Goal: Task Accomplishment & Management: Complete application form

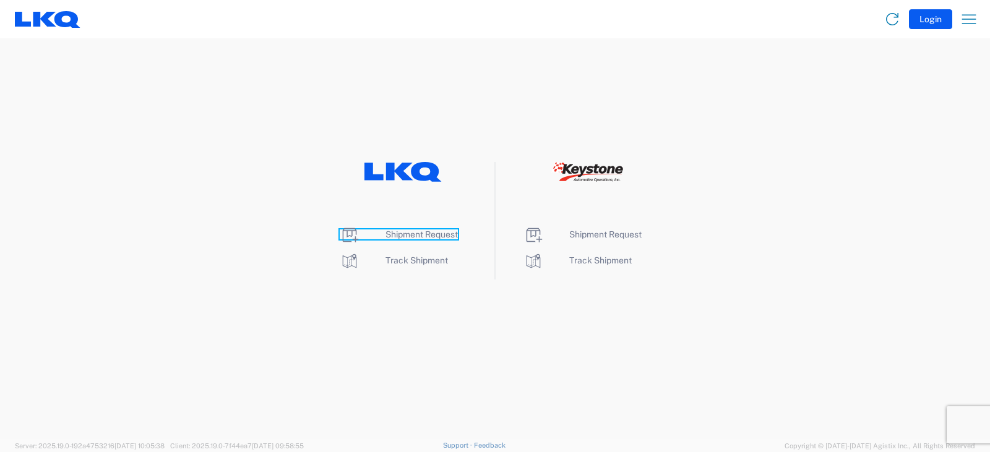
click at [413, 236] on span "Shipment Request" at bounding box center [421, 234] width 72 height 10
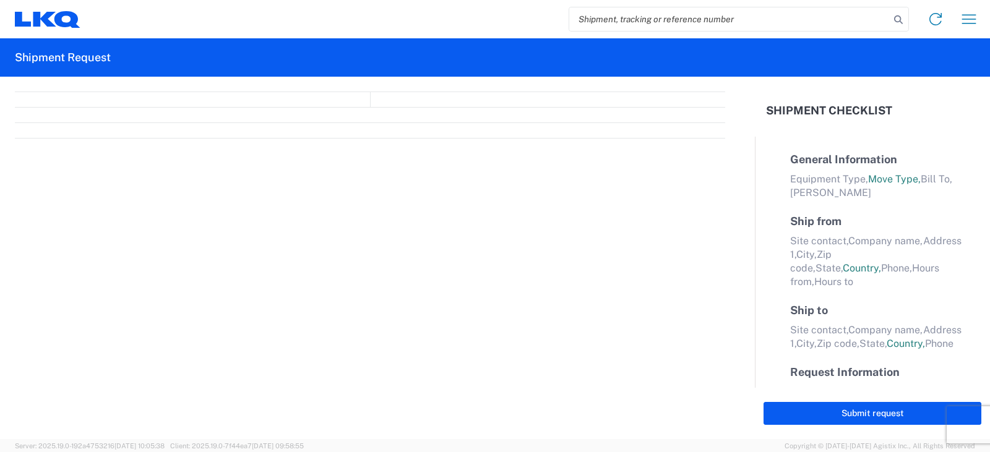
select select "FULL"
select select "LBS"
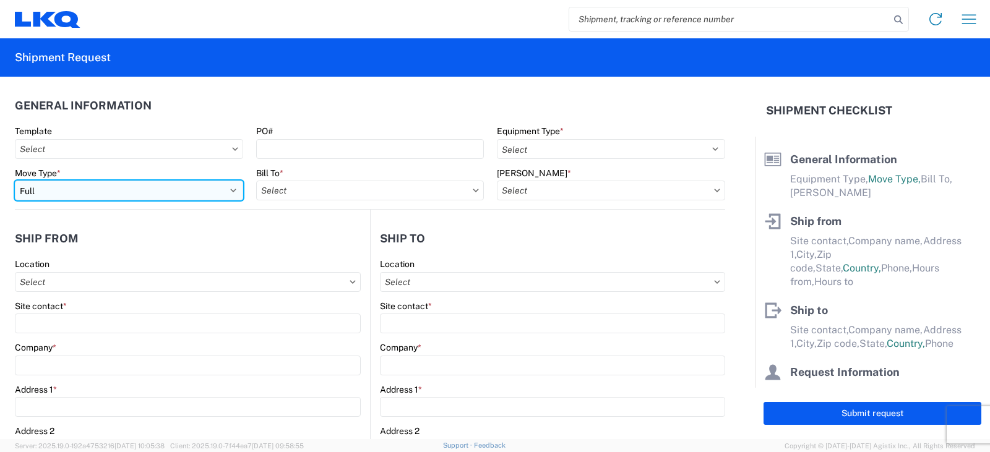
click at [96, 188] on select "Select Full Partial TL" at bounding box center [129, 191] width 228 height 20
select select "PARTIAL_TL"
click at [15, 181] on select "Select Full Partial TL" at bounding box center [129, 191] width 228 height 20
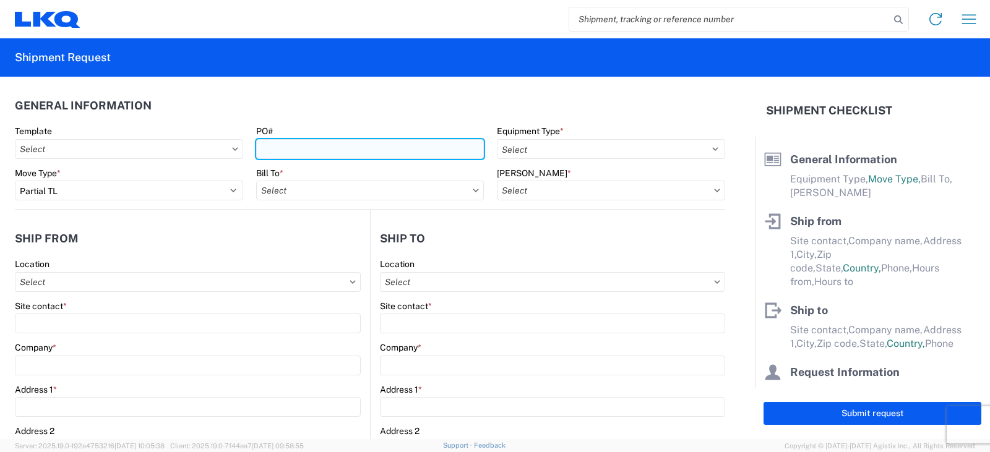
click at [262, 149] on input "PO#" at bounding box center [370, 149] width 228 height 20
type input "TRN#'S TH734261, TH734351"
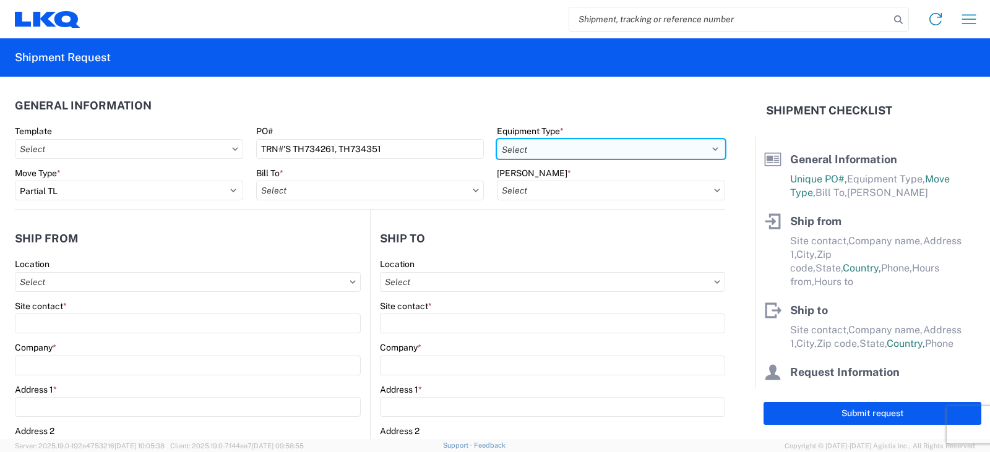
click at [563, 147] on select "Select 53’ Dry Van Flatbed Dropdeck (van) Lowboy (flatbed) Rail" at bounding box center [611, 149] width 228 height 20
select select "STDV"
click at [497, 139] on select "Select 53’ Dry Van Flatbed Dropdeck (van) Lowboy (flatbed) Rail" at bounding box center [611, 149] width 228 height 20
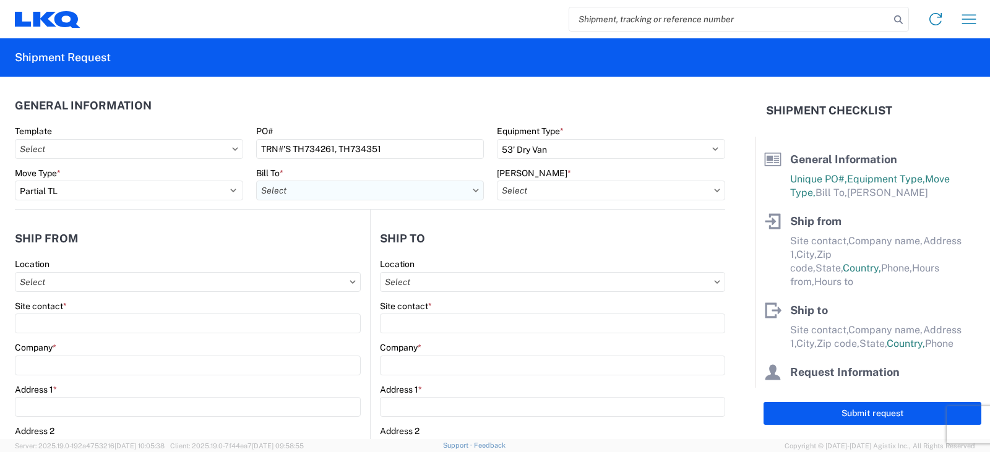
click at [311, 194] on input "text" at bounding box center [370, 191] width 228 height 20
type input "3064"
click at [312, 242] on div "3064 - [GEOGRAPHIC_DATA] (064)" at bounding box center [364, 246] width 216 height 20
type input "3064 - [GEOGRAPHIC_DATA] (064)"
click at [549, 187] on input "text" at bounding box center [611, 191] width 228 height 20
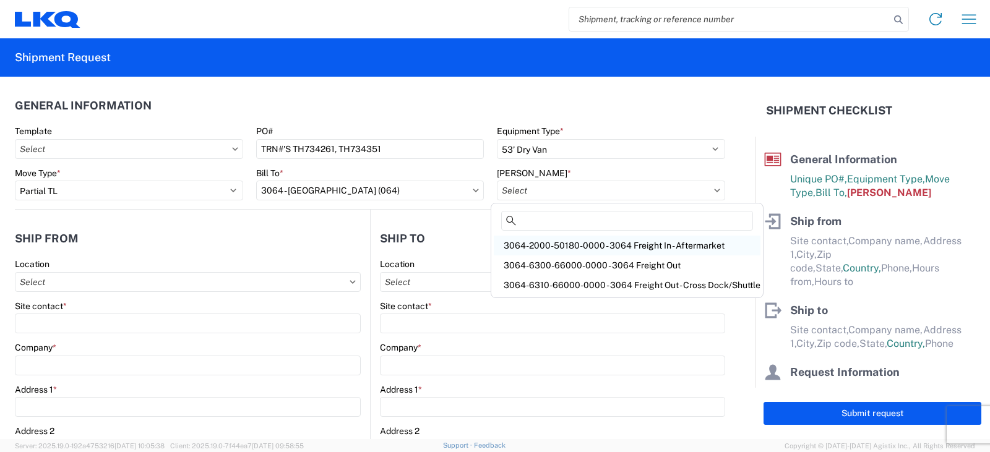
click at [536, 246] on div "3064-2000-50180-0000 - 3064 Freight In - Aftermarket" at bounding box center [627, 246] width 267 height 20
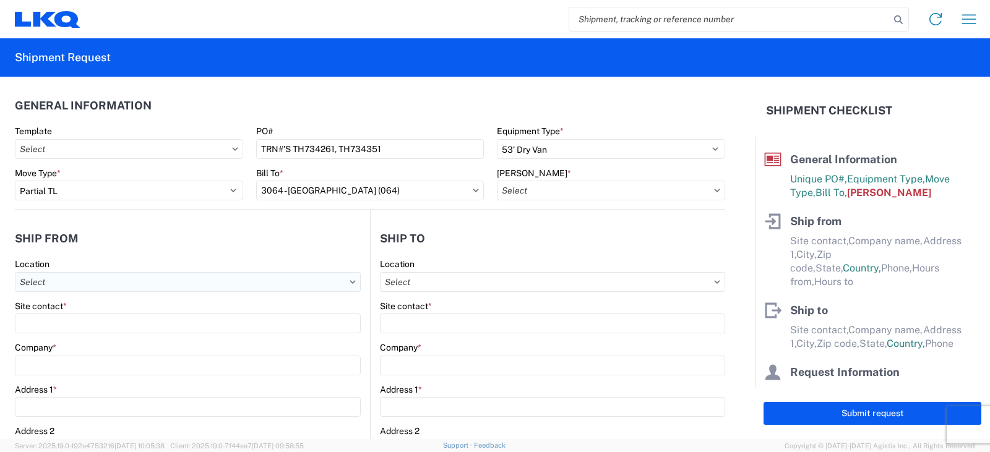
type input "3064-2000-50180-0000 - 3064 Freight In - Aftermarket"
click at [69, 283] on input "text" at bounding box center [188, 282] width 346 height 20
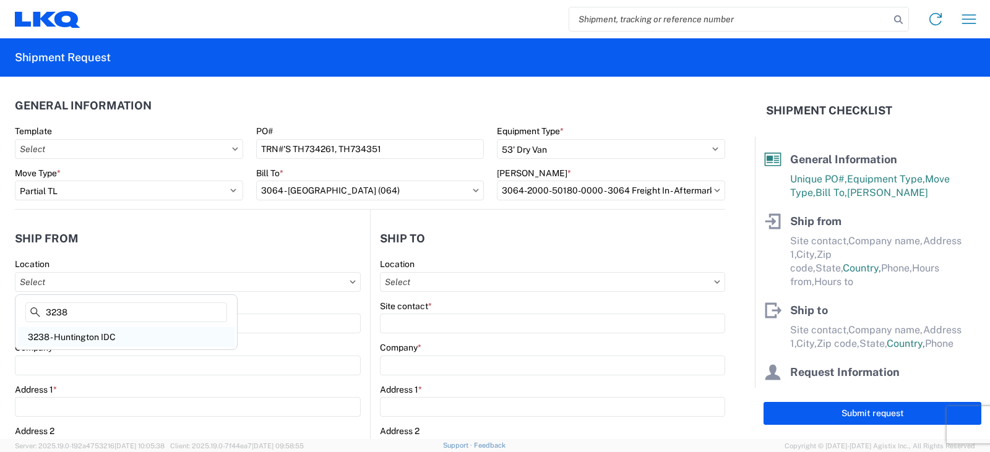
type input "3238"
click at [64, 339] on div "3238 - Huntington IDC" at bounding box center [126, 337] width 216 height 20
type input "3238 - Huntington IDC"
type input "LKQ Corporation"
type input "[STREET_ADDRESS]"
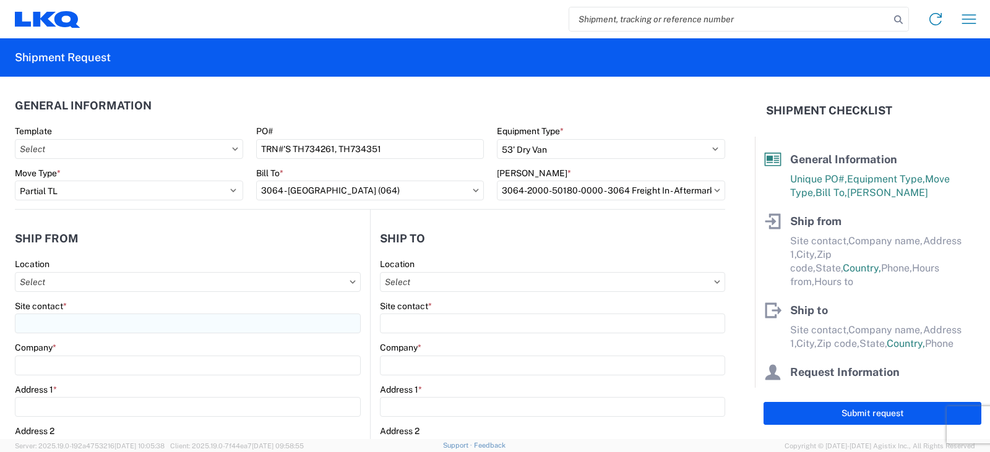
type input "Huntington"
type input "46750"
select select "IN"
select select "US"
type input "07:00"
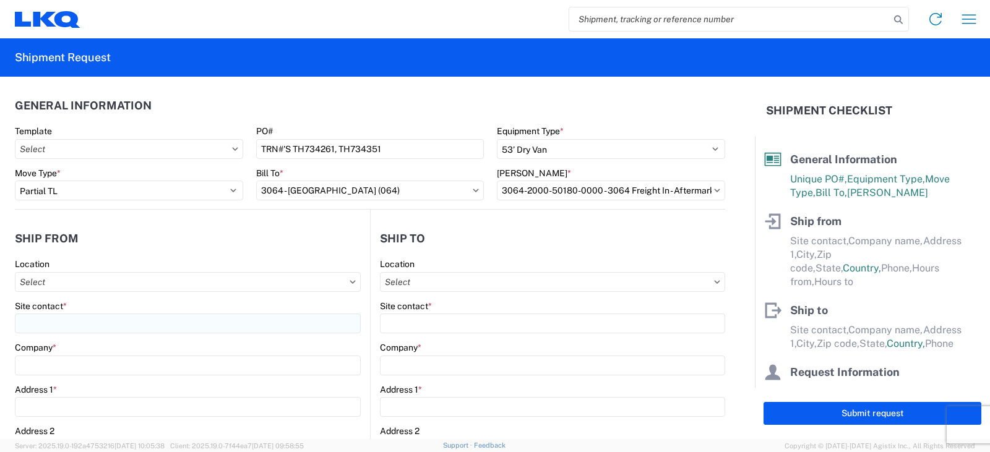
type input "17:00"
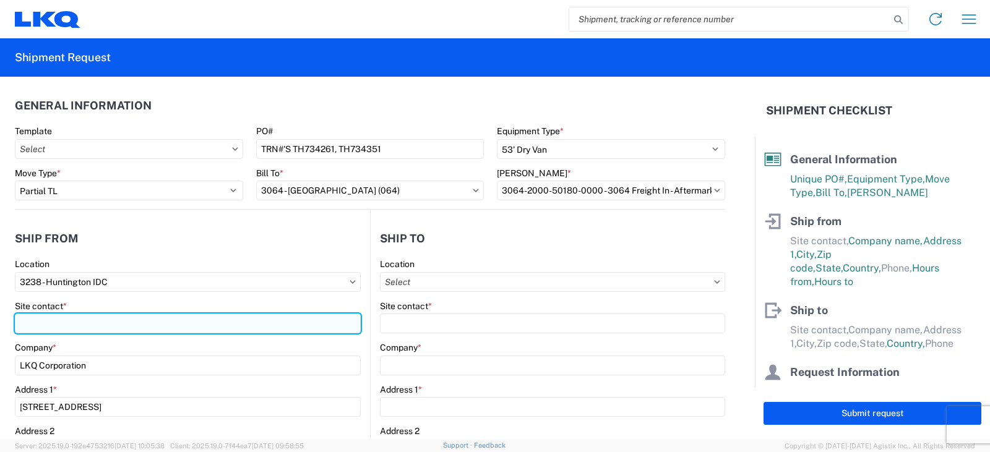
click at [40, 322] on input "Site contact *" at bounding box center [188, 324] width 346 height 20
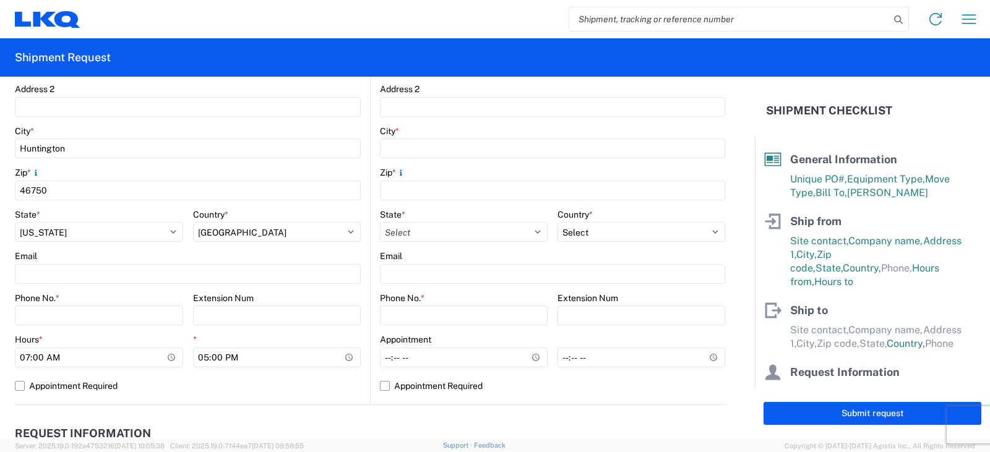
scroll to position [371, 0]
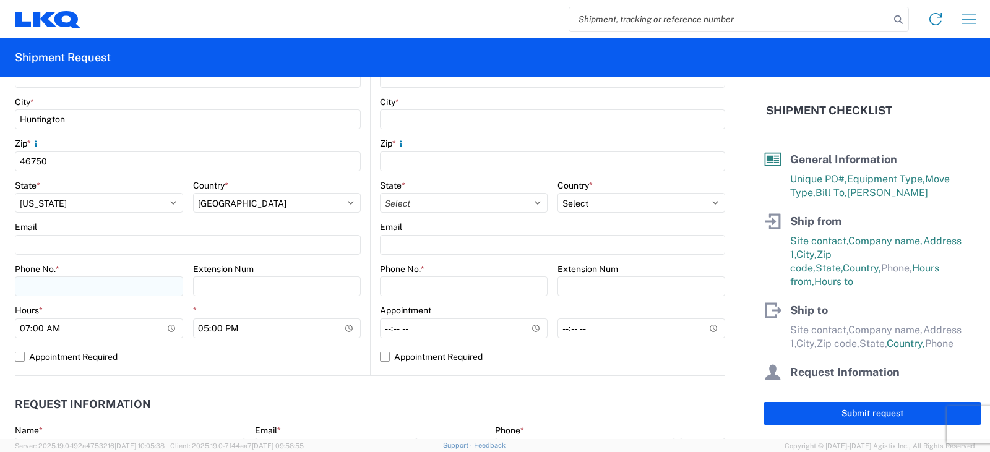
type input "[PERSON_NAME]"
click at [30, 281] on input "Phone No. *" at bounding box center [99, 286] width 168 height 20
type input "[PHONE_NUMBER]"
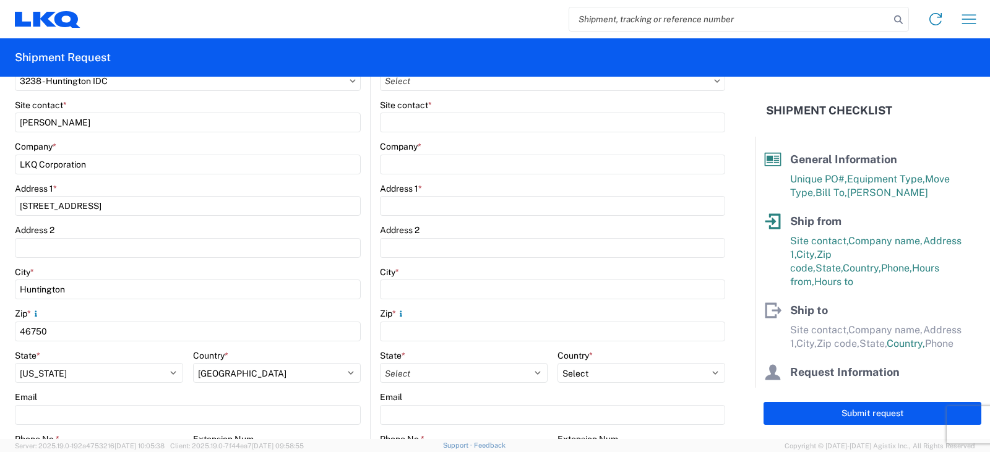
scroll to position [124, 0]
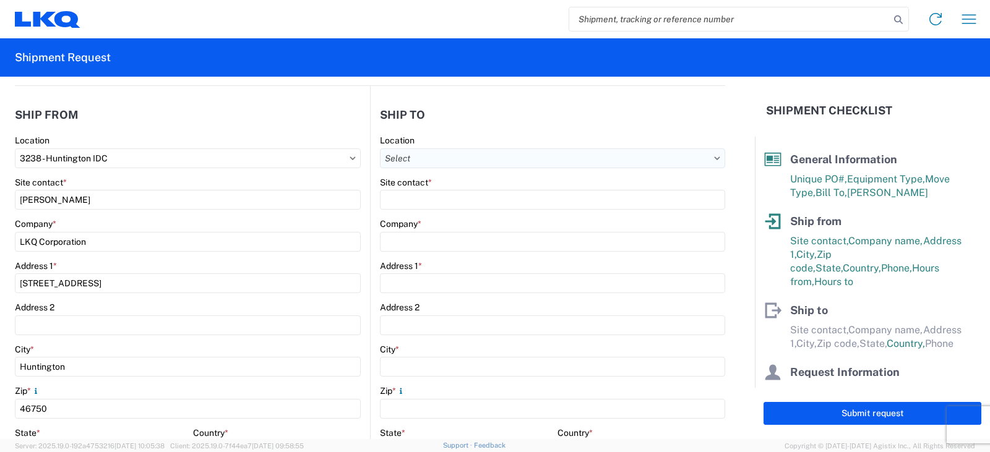
click at [403, 156] on input "text" at bounding box center [552, 158] width 345 height 20
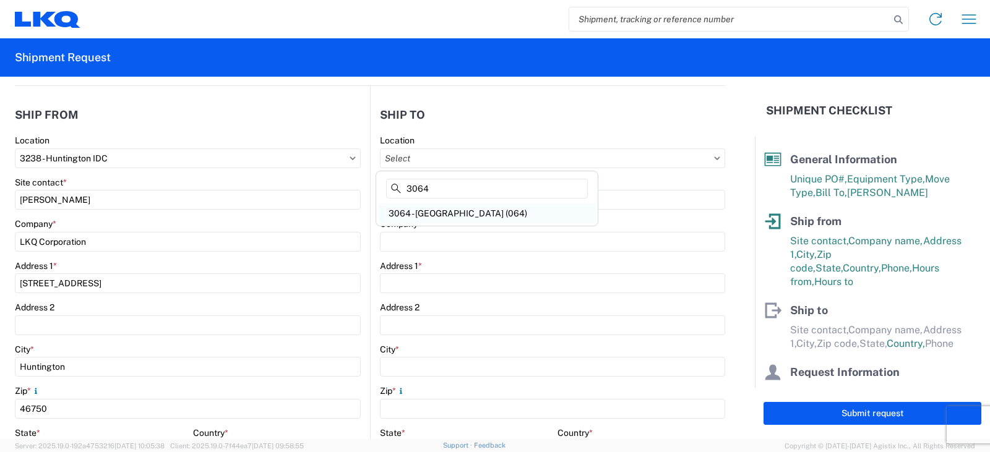
type input "3064"
click at [443, 214] on div "3064 - [GEOGRAPHIC_DATA] (064)" at bounding box center [487, 213] width 216 height 20
type input "3064 - [GEOGRAPHIC_DATA] (064)"
type input "LKQ Corporation"
type input "[STREET_ADDRESS]"
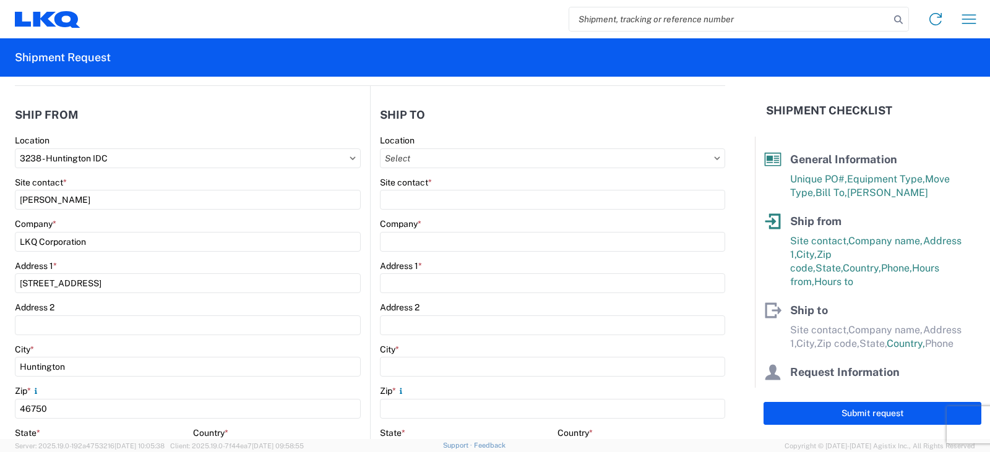
type input "[GEOGRAPHIC_DATA]"
type input "30336"
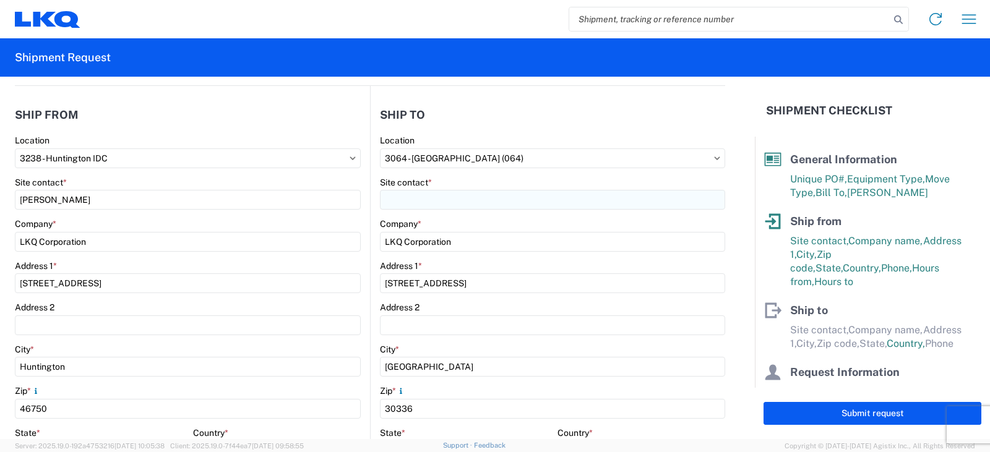
select select "GA"
select select "US"
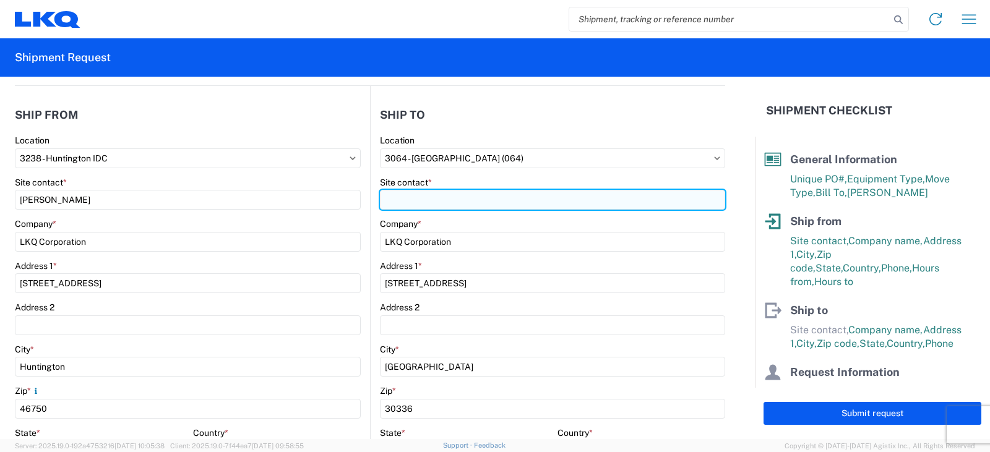
click at [421, 200] on input "Site contact *" at bounding box center [552, 200] width 345 height 20
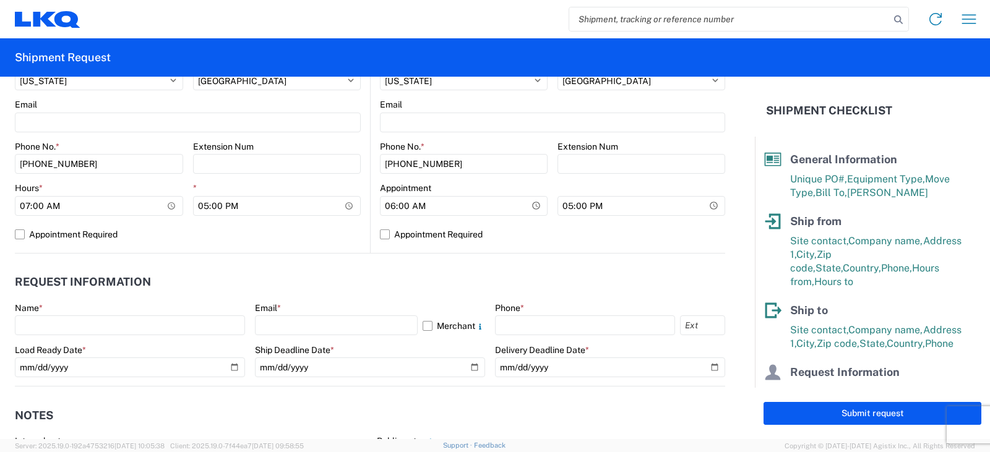
scroll to position [495, 0]
type input "SHIPPING/RECEIVING"
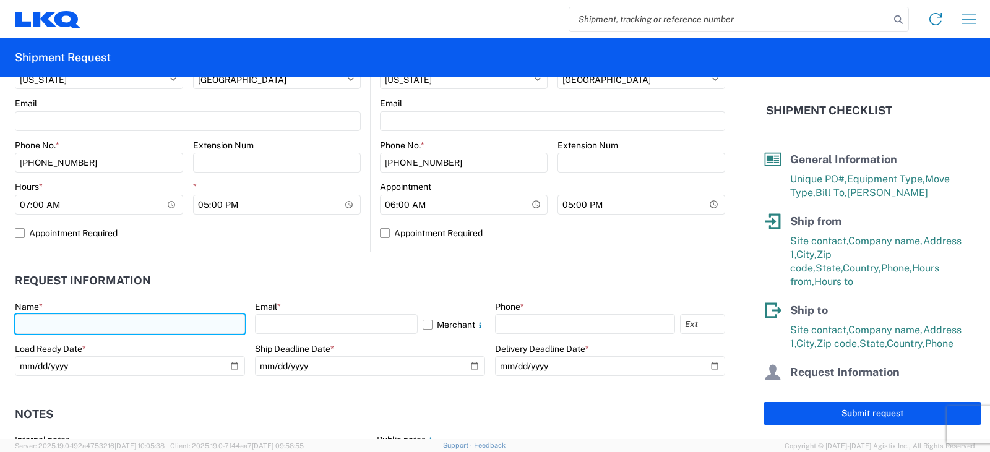
click at [28, 323] on input "text" at bounding box center [130, 324] width 230 height 20
type input "[PERSON_NAME]"
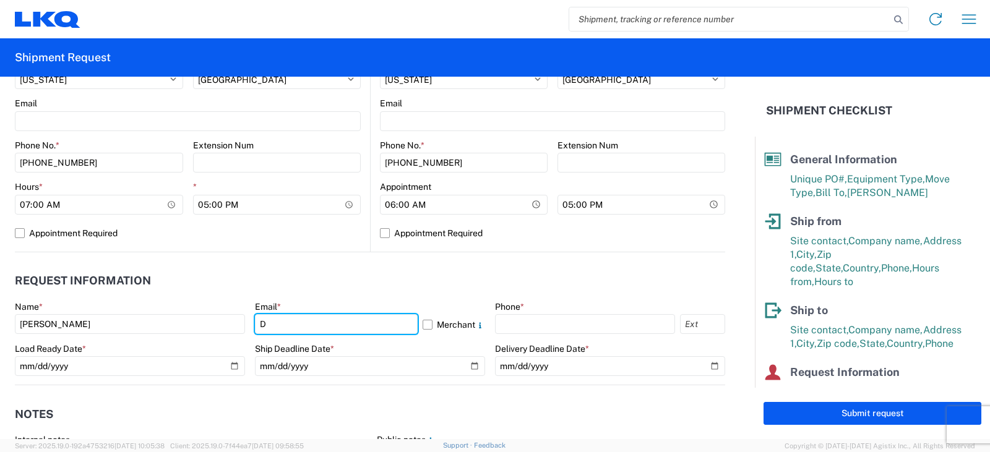
type input "[EMAIL_ADDRESS][DOMAIN_NAME]"
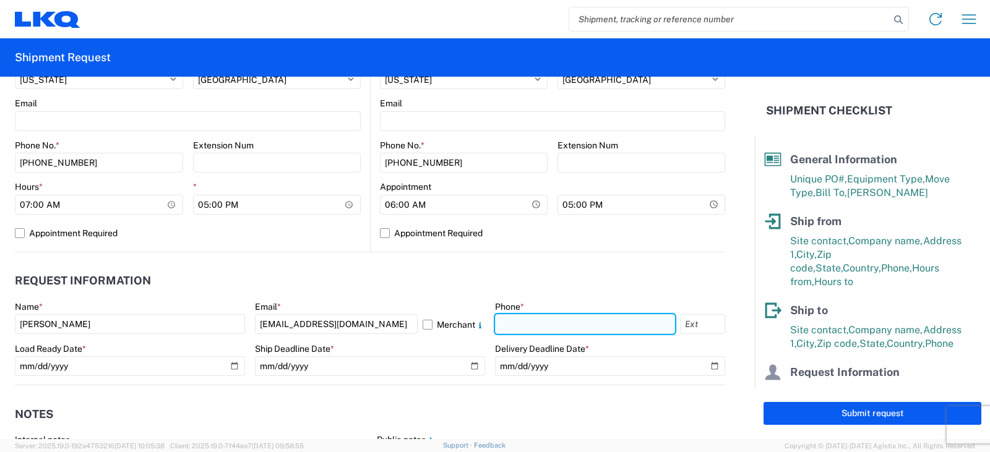
click at [530, 334] on input "text" at bounding box center [585, 324] width 180 height 20
type input "[PHONE_NUMBER]"
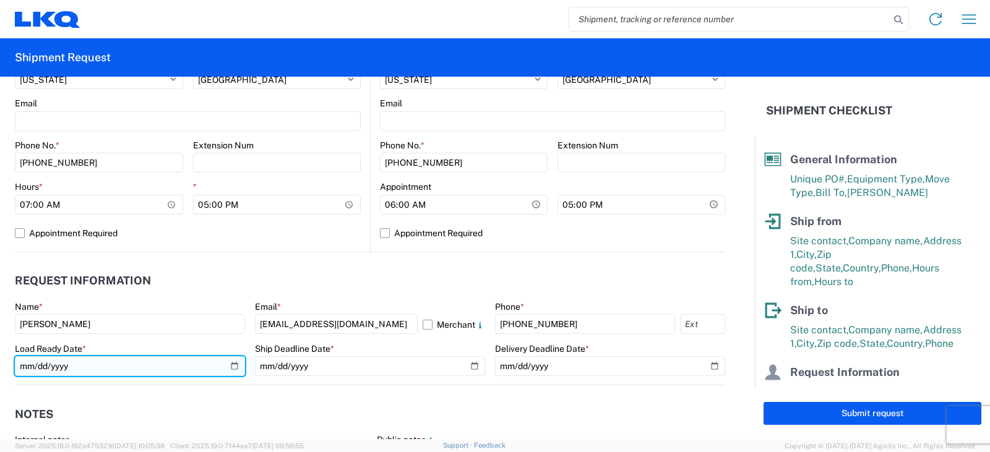
click at [231, 367] on input "date" at bounding box center [130, 366] width 230 height 20
type input "[DATE]"
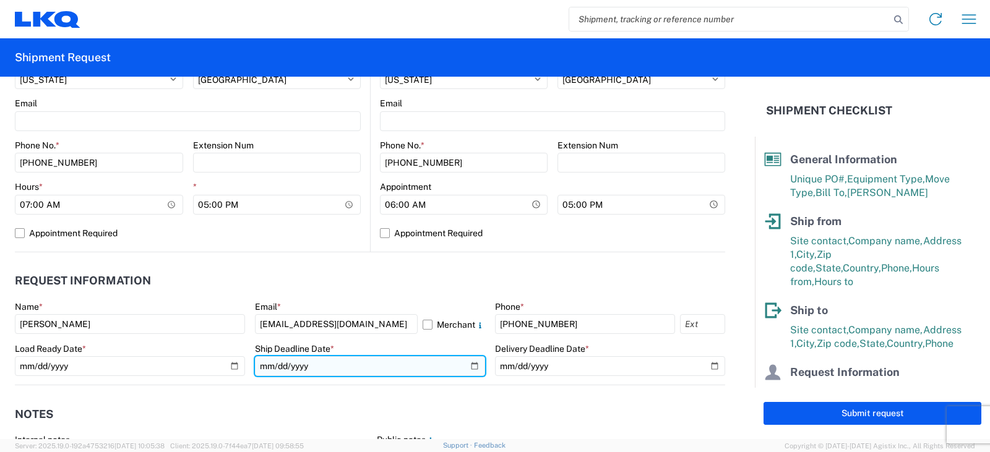
click at [469, 366] on input "date" at bounding box center [370, 366] width 230 height 20
click at [466, 362] on input "[DATE]" at bounding box center [370, 366] width 230 height 20
type input "[DATE]"
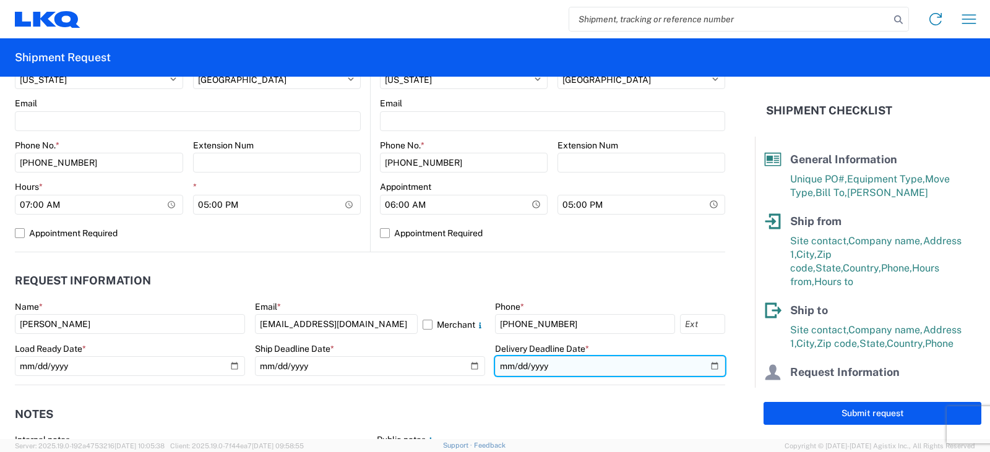
click at [708, 364] on input "date" at bounding box center [610, 366] width 230 height 20
type input "[DATE]"
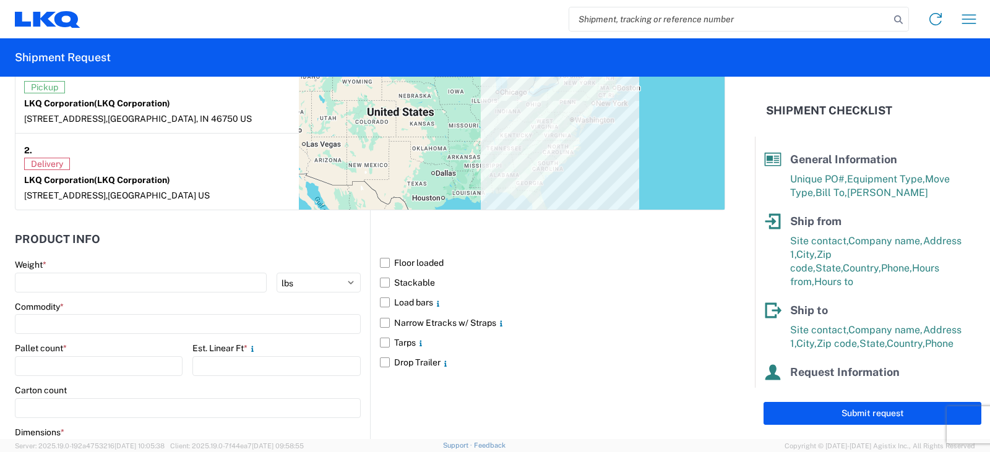
scroll to position [1113, 0]
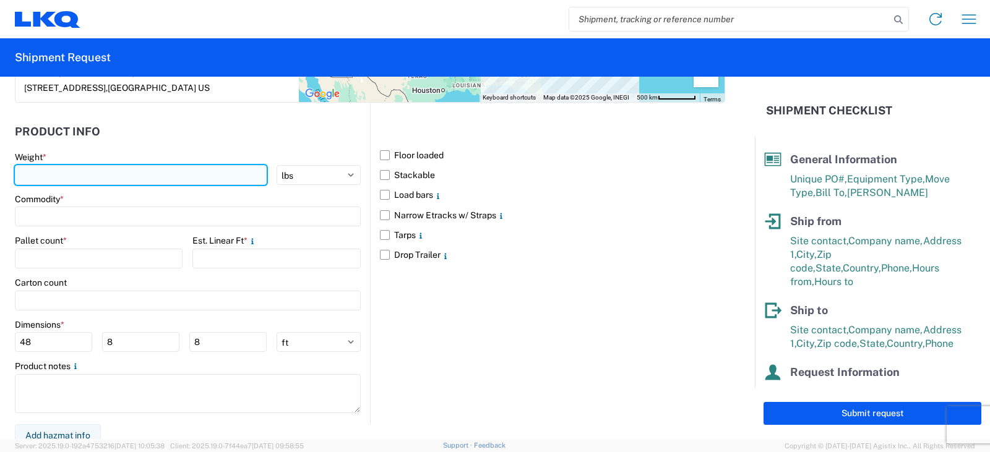
click at [51, 173] on input "number" at bounding box center [141, 175] width 252 height 20
type input "10880"
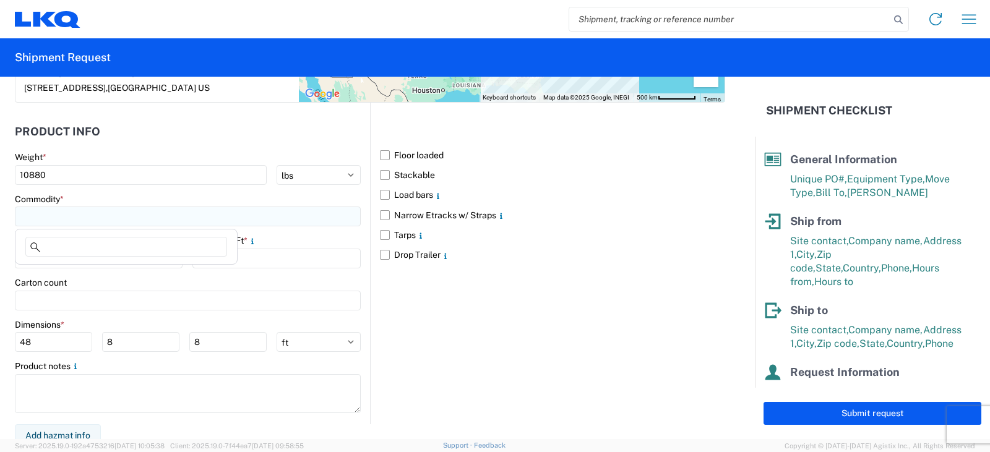
click at [43, 213] on input at bounding box center [188, 217] width 346 height 20
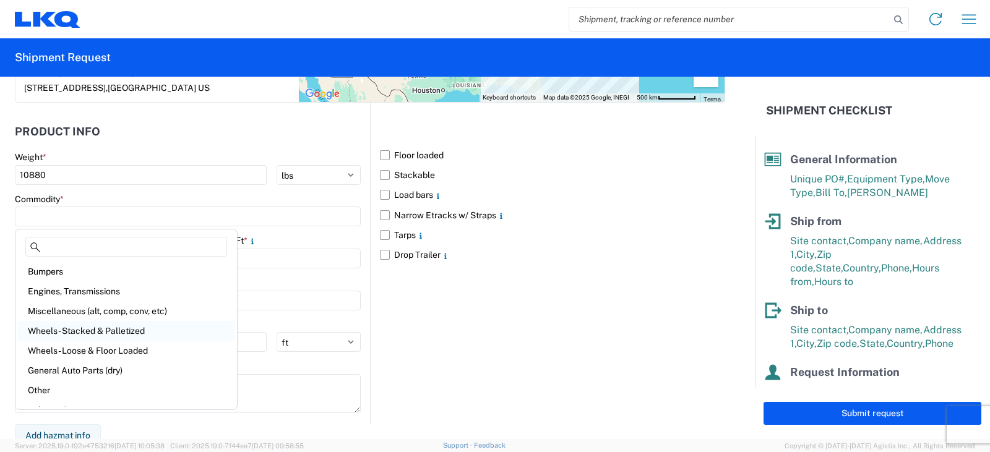
click at [63, 329] on div "Wheels - Stacked & Palletized" at bounding box center [126, 331] width 216 height 20
type input "Wheels - Stacked & Palletized"
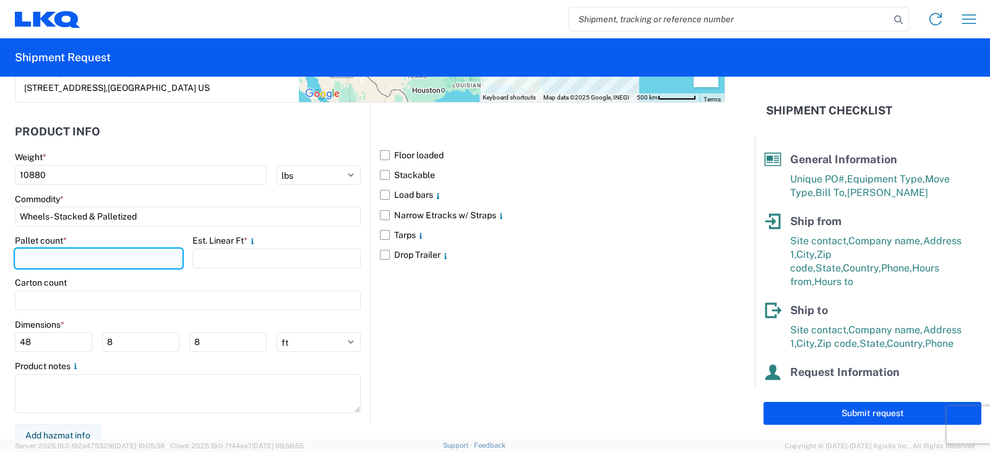
click at [22, 255] on input "number" at bounding box center [99, 259] width 168 height 20
type input "12"
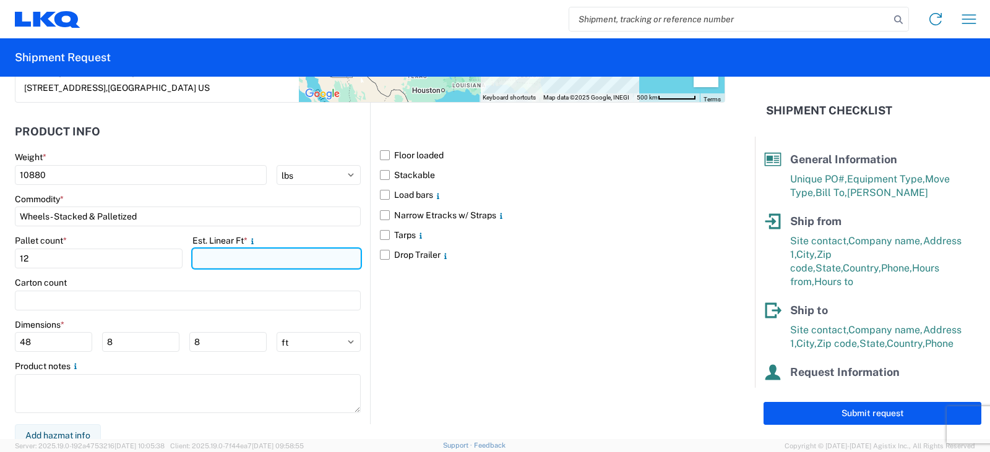
click at [236, 257] on input "number" at bounding box center [276, 259] width 168 height 20
type input "24"
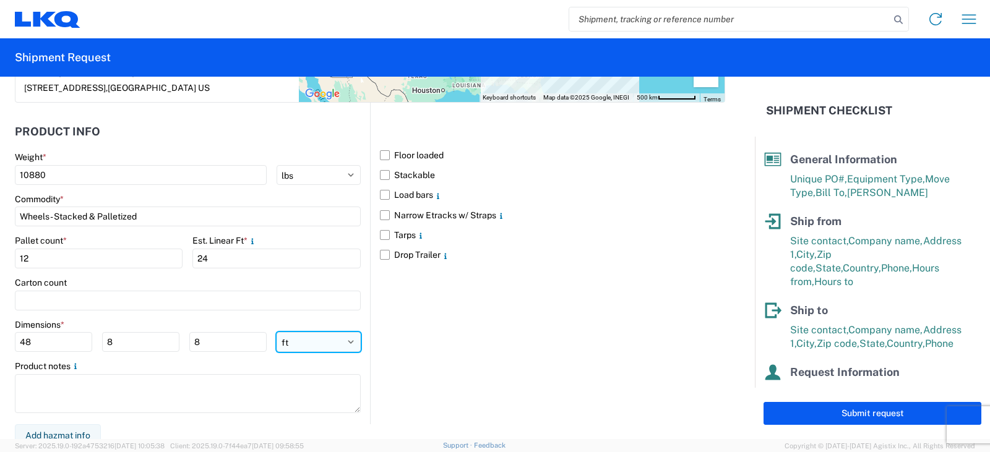
click at [342, 340] on select "ft in cm" at bounding box center [318, 342] width 84 height 20
select select "IN"
click at [276, 332] on select "ft in cm" at bounding box center [318, 342] width 84 height 20
type input "576"
type input "96"
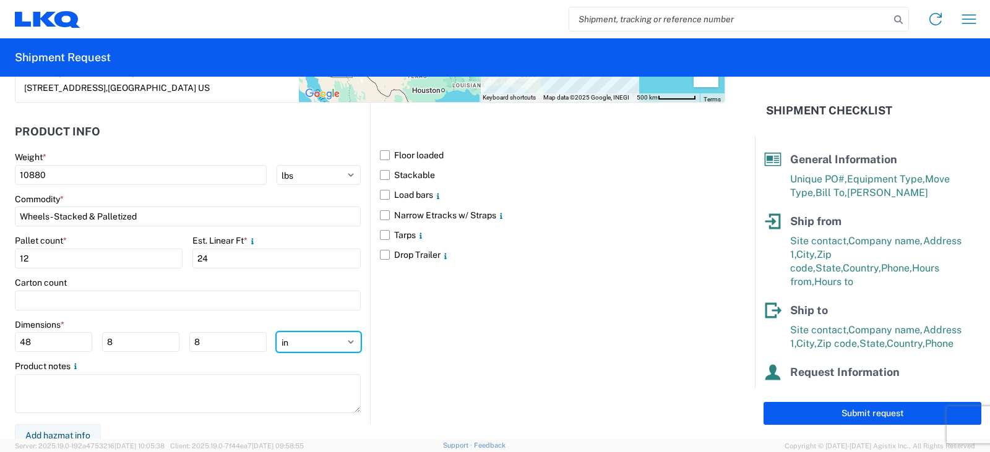
type input "96"
drag, startPoint x: 40, startPoint y: 341, endPoint x: 4, endPoint y: 345, distance: 36.1
click at [4, 345] on form "General Information Template PO# TRN#'S TH734261, TH734351 Equipment Type * Sel…" at bounding box center [377, 258] width 755 height 362
type input "48"
type input "42"
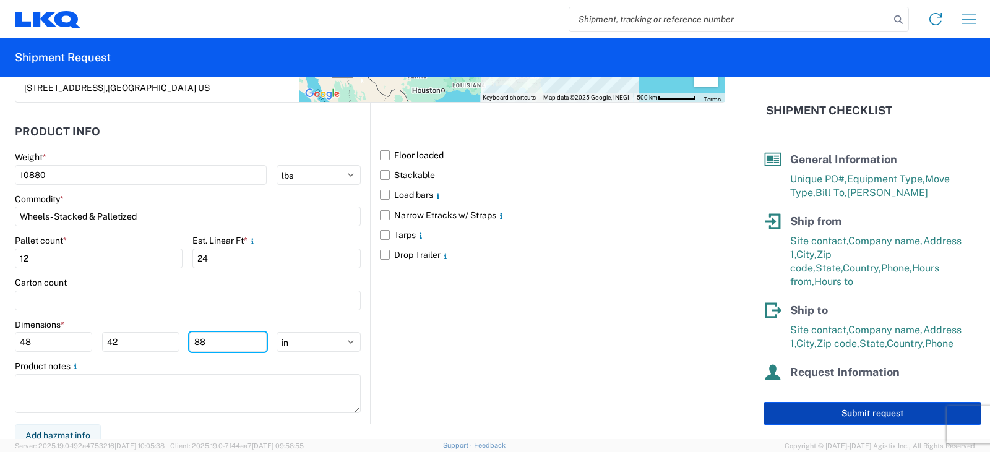
type input "88"
click at [860, 413] on button "Submit request" at bounding box center [872, 413] width 218 height 23
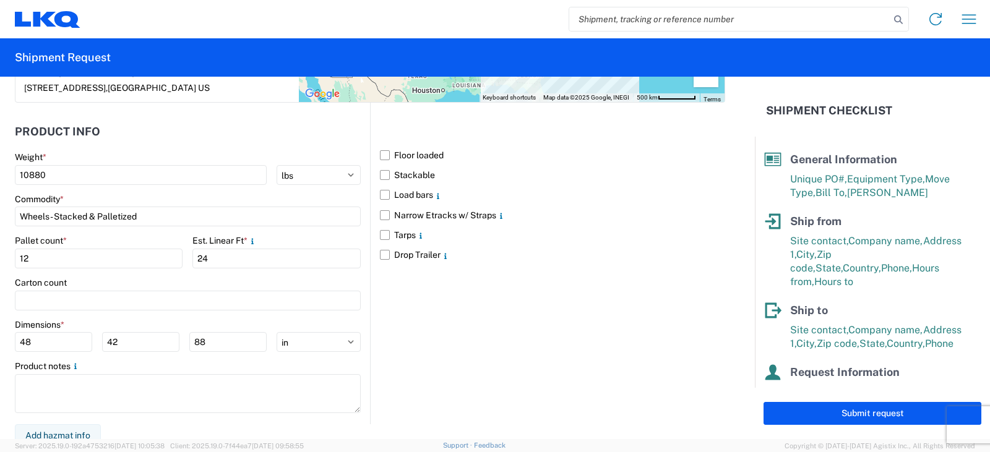
select select "US"
